Goal: Answer question/provide support: Share knowledge or assist other users

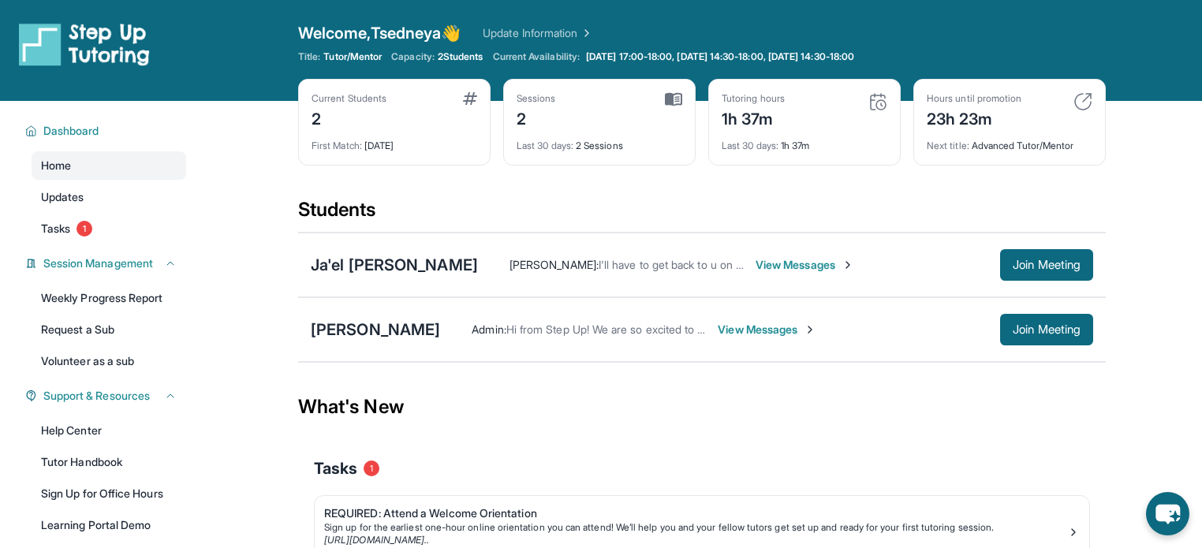
click at [756, 271] on span "View Messages" at bounding box center [805, 265] width 99 height 16
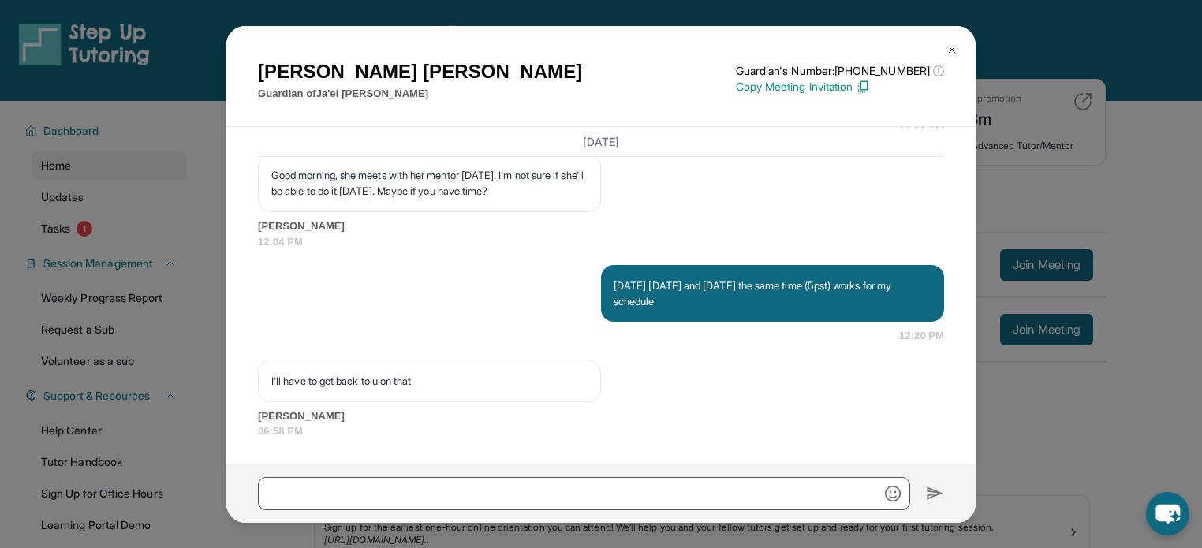
scroll to position [6307, 0]
click at [1067, 312] on div "[PERSON_NAME] Guardian of Ja'el [PERSON_NAME] Guardian's Number: [PHONE_NUMBER]…" at bounding box center [601, 274] width 1202 height 548
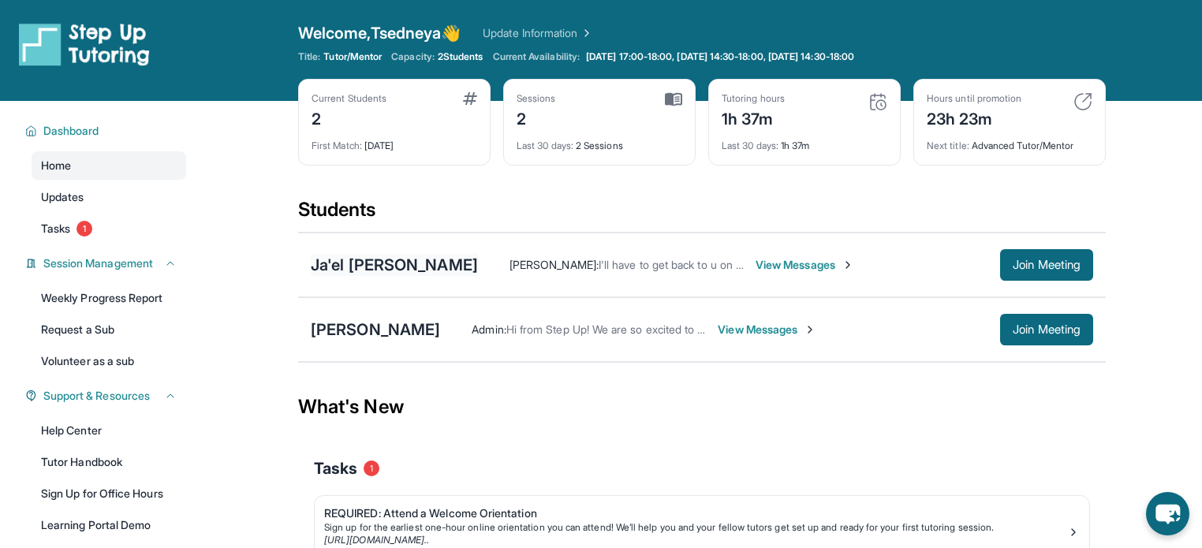
click at [375, 259] on div "Ja'el [PERSON_NAME]" at bounding box center [394, 265] width 167 height 22
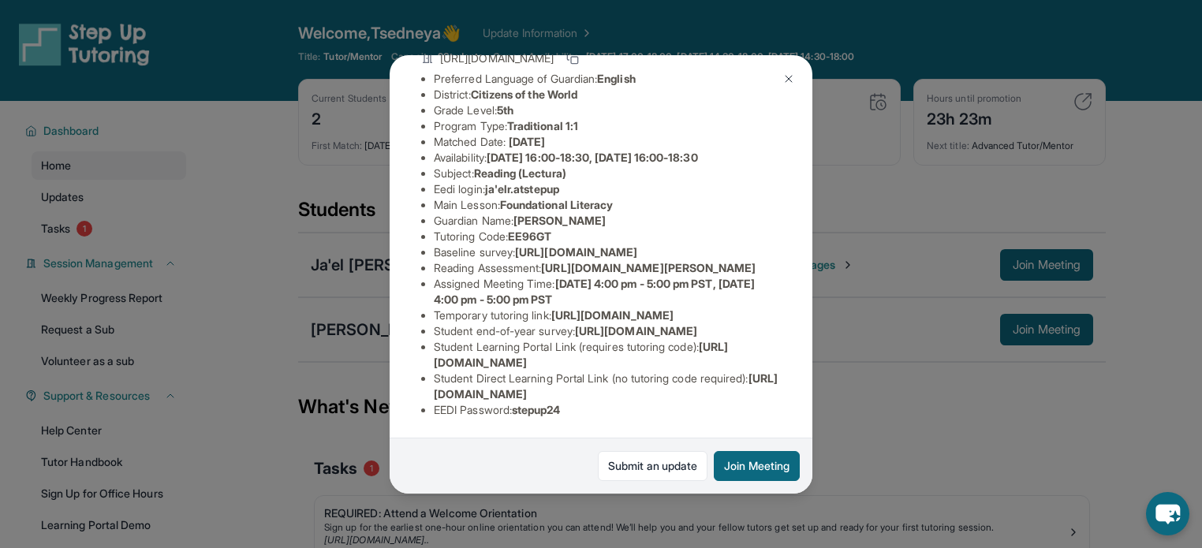
scroll to position [328, 0]
drag, startPoint x: 434, startPoint y: 379, endPoint x: 740, endPoint y: 390, distance: 306.2
click at [740, 390] on li "Student Direct Learning Portal Link (no tutoring code required) : [URL][DOMAIN_…" at bounding box center [607, 387] width 347 height 32
click at [959, 261] on div "Ja'el [PERSON_NAME] Guardian: [PERSON_NAME] Student Information [URL][DOMAIN_NA…" at bounding box center [601, 274] width 1202 height 548
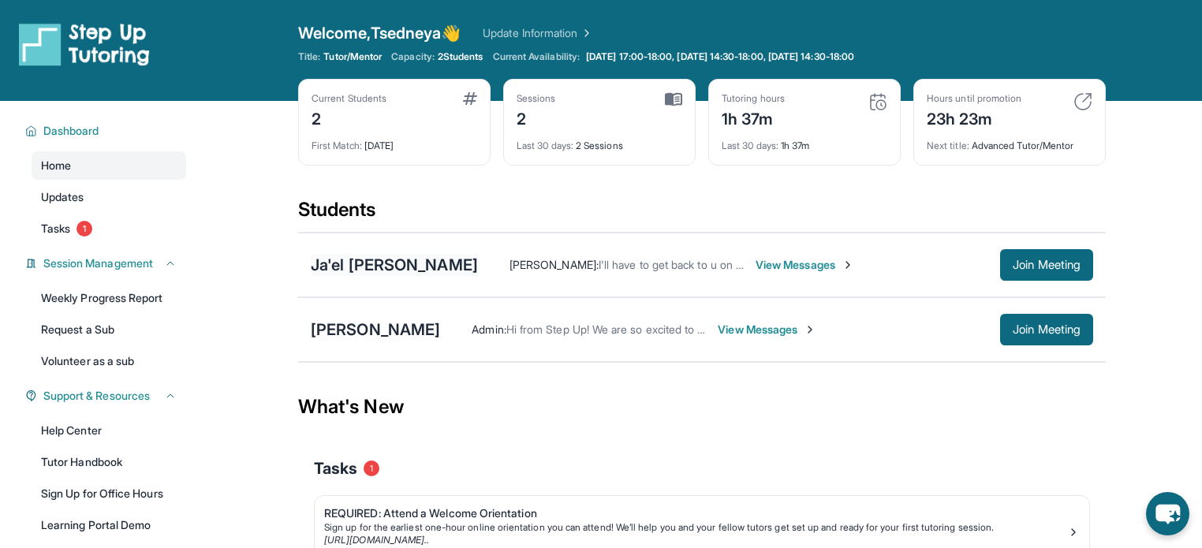
click at [344, 264] on div "Ja'el [PERSON_NAME]" at bounding box center [394, 265] width 167 height 22
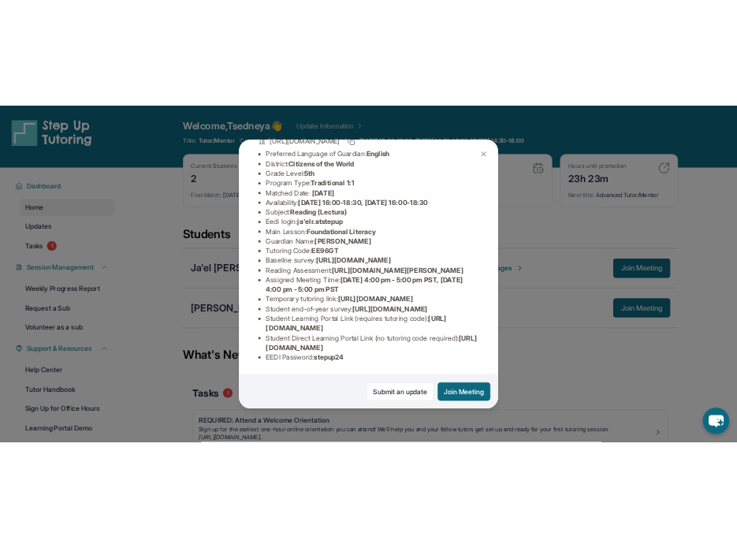
scroll to position [327, 0]
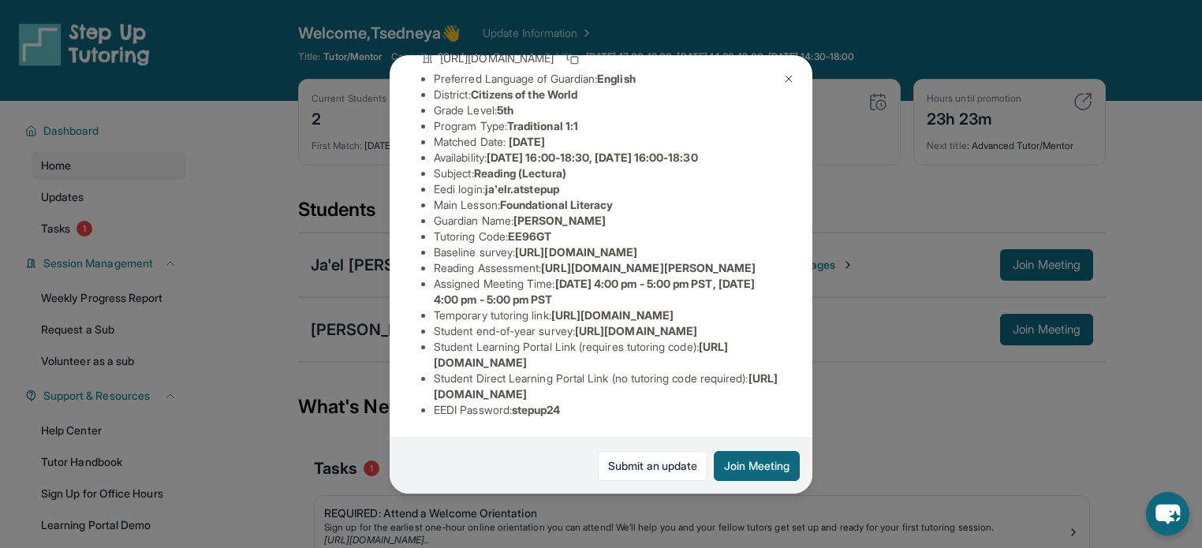
click at [536, 357] on span "[URL][DOMAIN_NAME]" at bounding box center [581, 354] width 294 height 29
drag, startPoint x: 429, startPoint y: 355, endPoint x: 726, endPoint y: 352, distance: 296.6
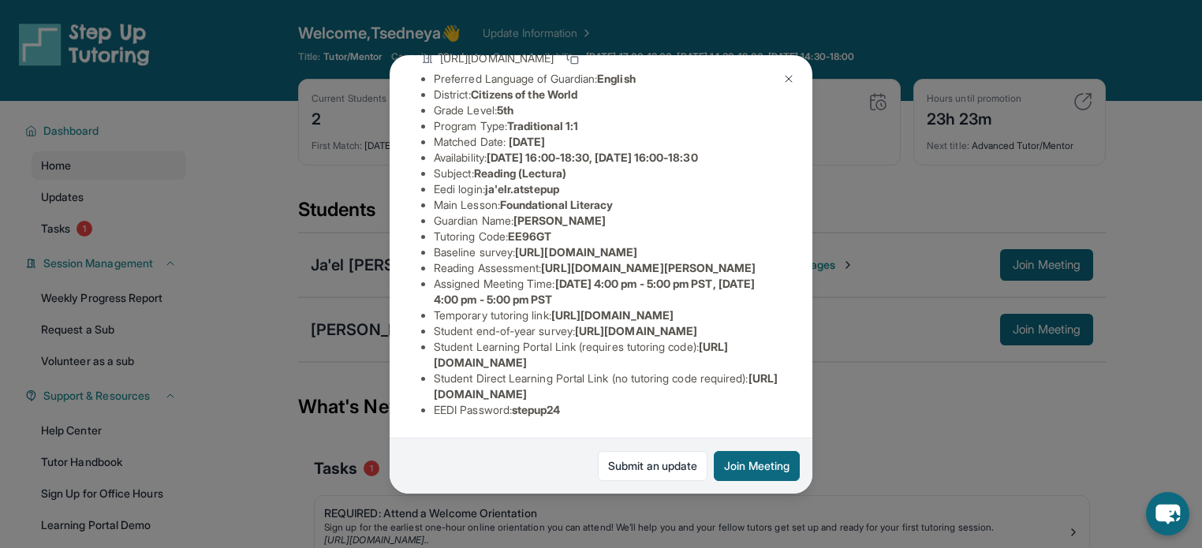
click at [726, 352] on ul "Preferred Language of Guardian: English District: Citizens of the World Grade L…" at bounding box center [601, 244] width 360 height 347
copy span "[URL][DOMAIN_NAME]"
drag, startPoint x: 580, startPoint y: 399, endPoint x: 519, endPoint y: 397, distance: 61.5
click at [519, 402] on li "EEDI Password : stepup24" at bounding box center [607, 410] width 347 height 16
copy span "stepup24"
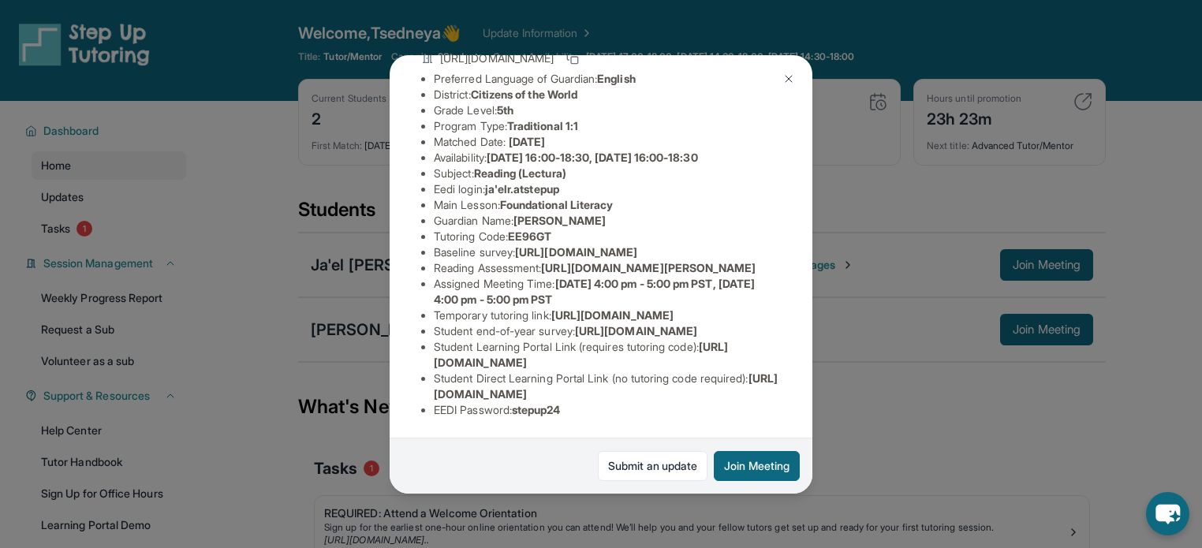
click at [842, 180] on div "Ja'el [PERSON_NAME] Guardian: [PERSON_NAME] Student Information [URL][DOMAIN_NA…" at bounding box center [601, 274] width 1202 height 548
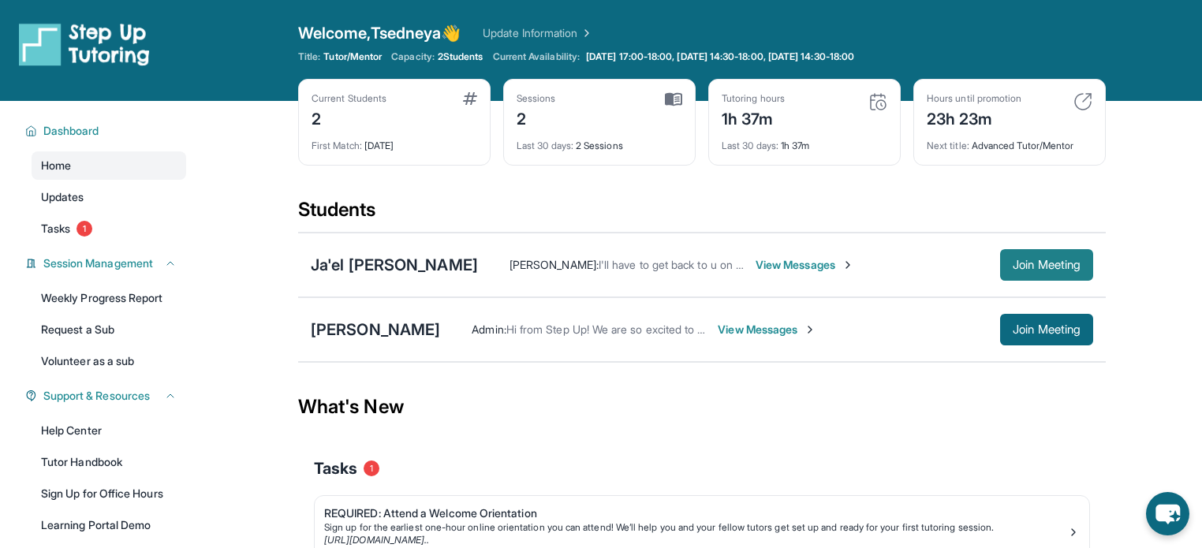
click at [1018, 263] on span "Join Meeting" at bounding box center [1047, 264] width 68 height 9
